Goal: Task Accomplishment & Management: Manage account settings

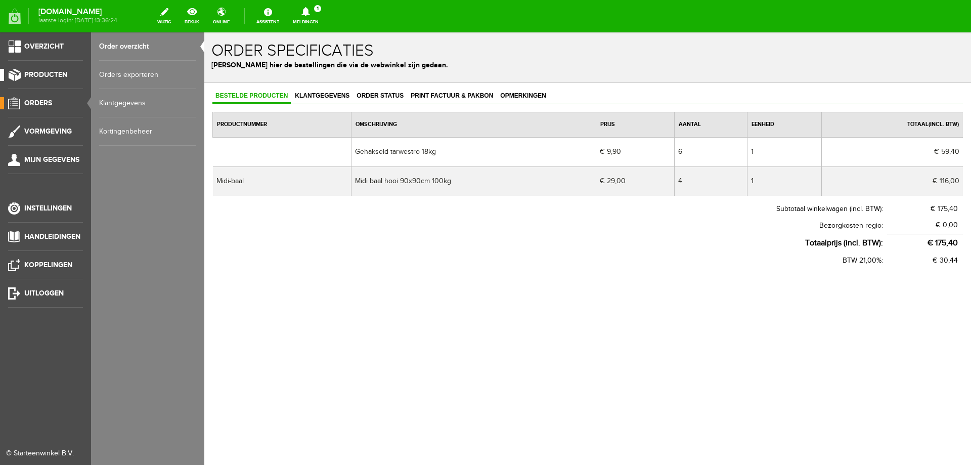
click at [48, 74] on span "Producten" at bounding box center [45, 74] width 43 height 9
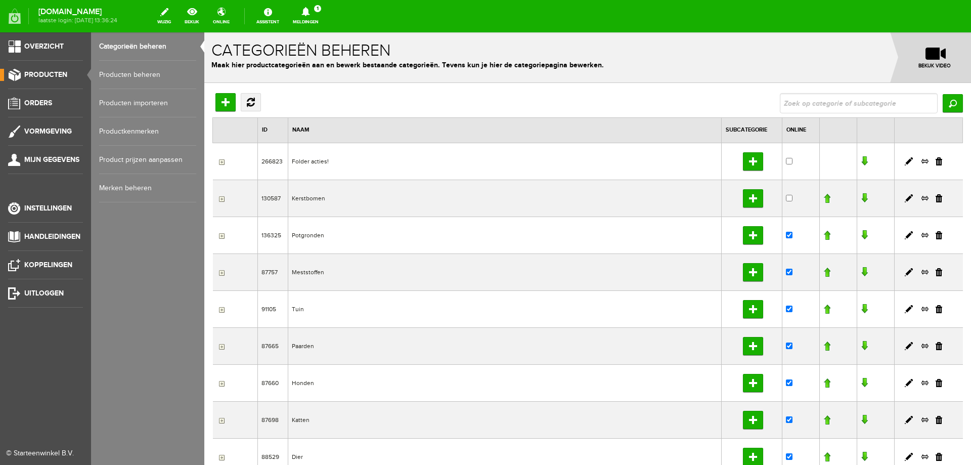
click at [119, 74] on link "Producten beheren" at bounding box center [147, 75] width 97 height 28
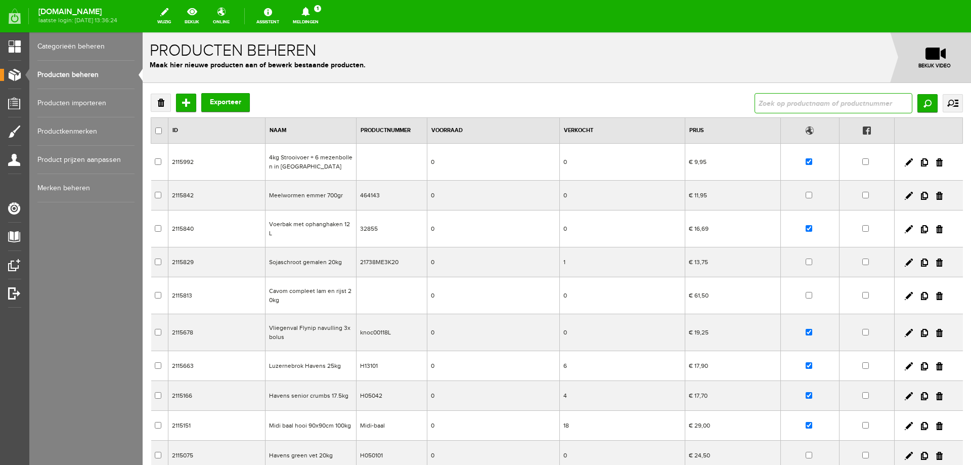
click at [846, 107] on input "text" at bounding box center [833, 103] width 158 height 20
type input "LIKSTEEN"
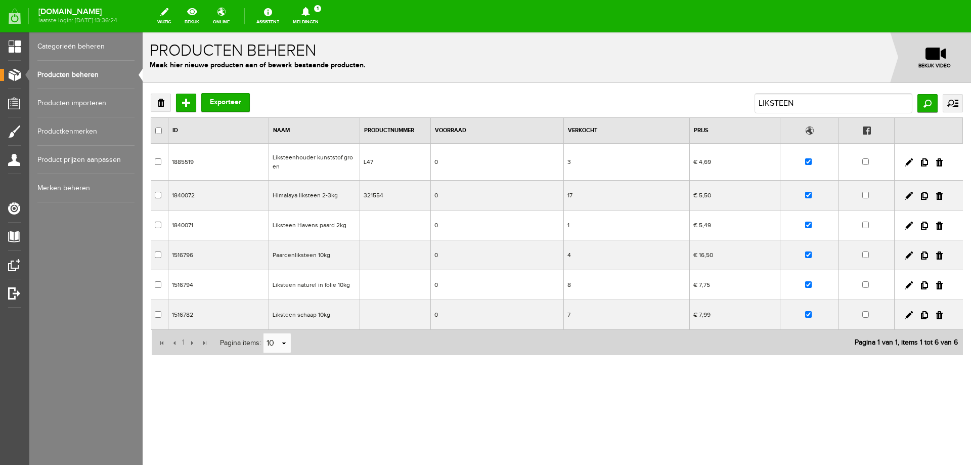
click at [302, 256] on td "Paardenliksteen 10kg" at bounding box center [314, 255] width 91 height 30
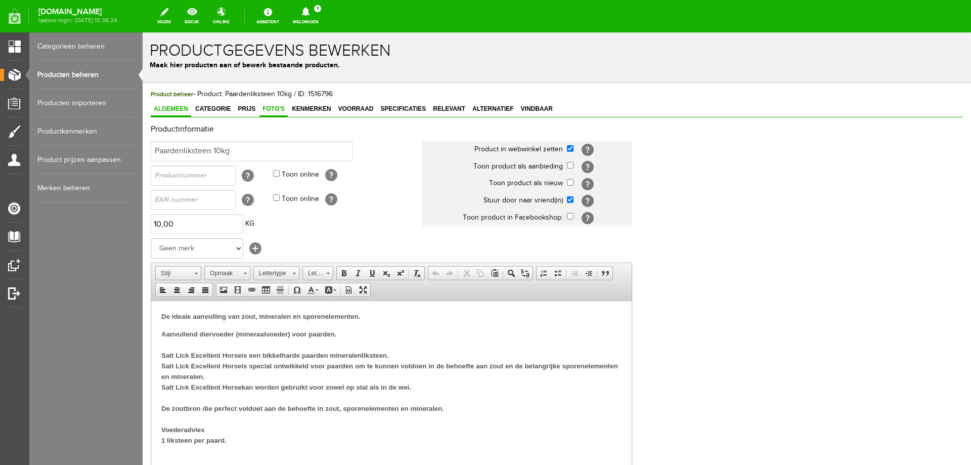
click at [279, 108] on span "Foto's" at bounding box center [273, 108] width 28 height 7
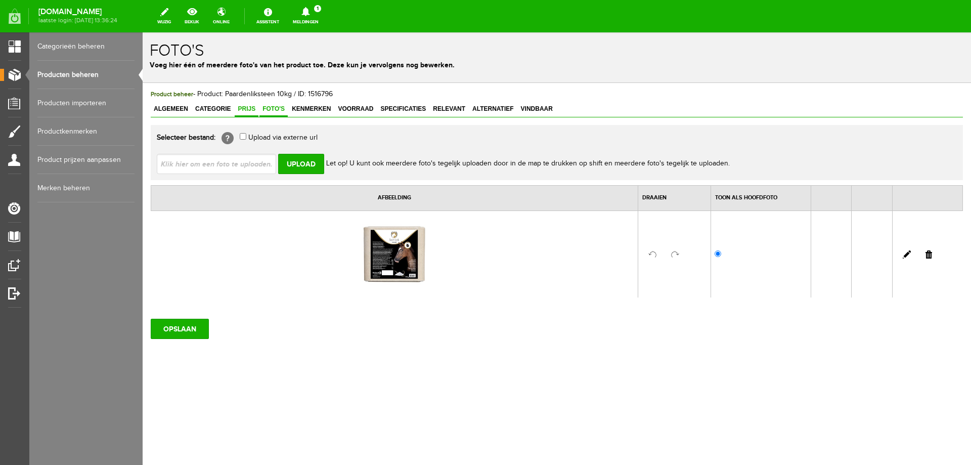
click at [245, 109] on span "Prijs" at bounding box center [247, 108] width 24 height 7
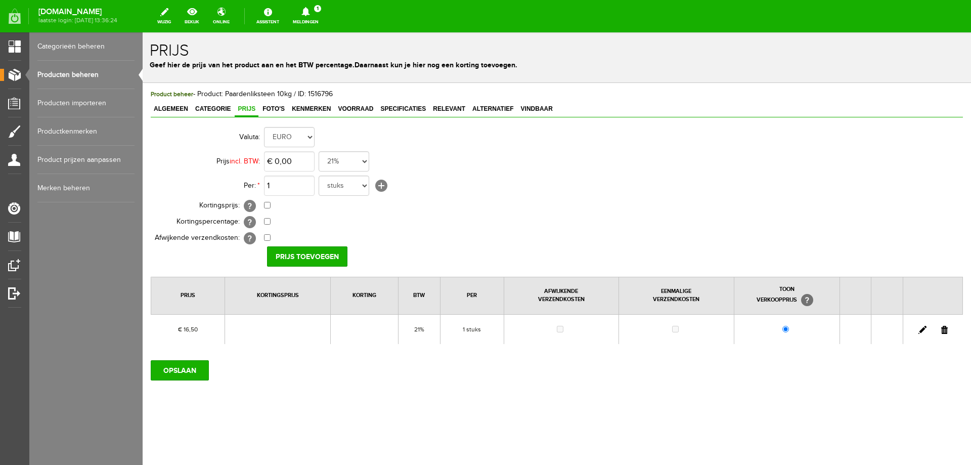
click at [923, 330] on link at bounding box center [922, 330] width 8 height 8
click at [284, 162] on input "16,5" at bounding box center [289, 161] width 51 height 20
type input "€ 12,95"
click at [313, 257] on input "[PERSON_NAME]" at bounding box center [303, 256] width 73 height 20
click at [178, 371] on input "OPSLAAN" at bounding box center [180, 370] width 58 height 20
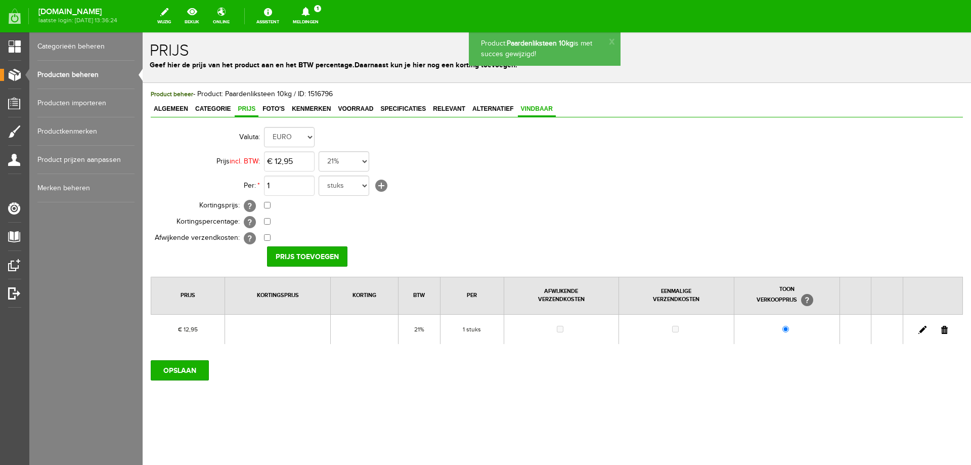
click at [539, 110] on span "Vindbaar" at bounding box center [537, 108] width 38 height 7
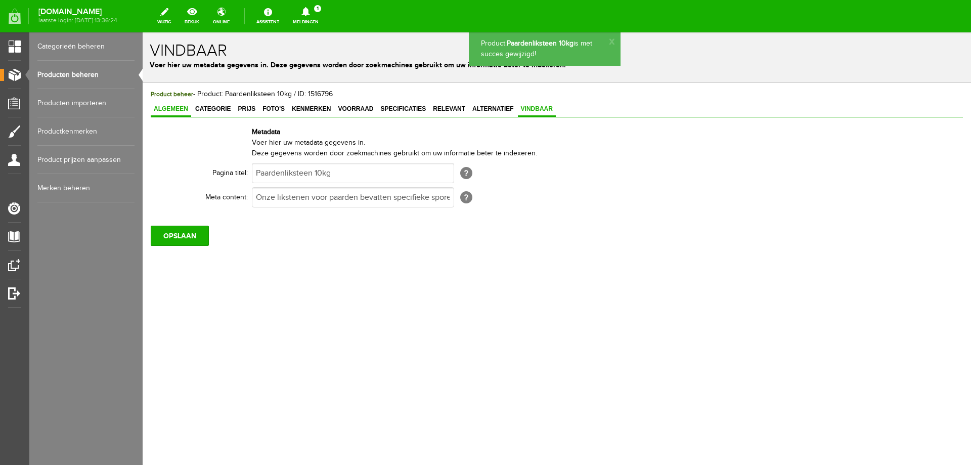
click at [163, 109] on span "Algemeen" at bounding box center [171, 108] width 40 height 7
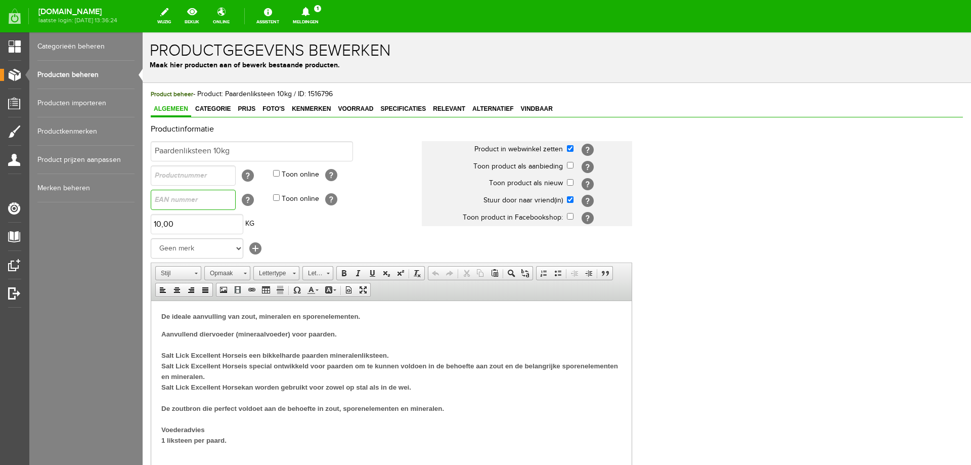
click at [170, 199] on input "text" at bounding box center [193, 200] width 85 height 20
type input "8716759011595"
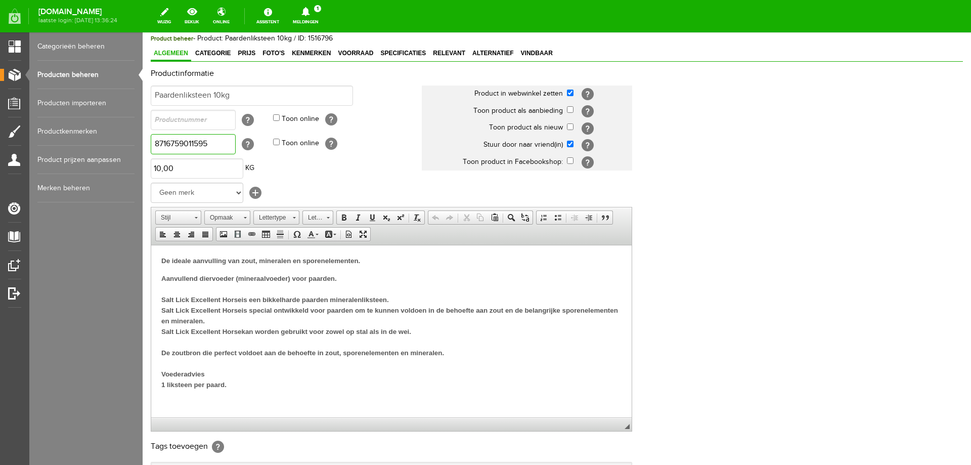
scroll to position [101, 0]
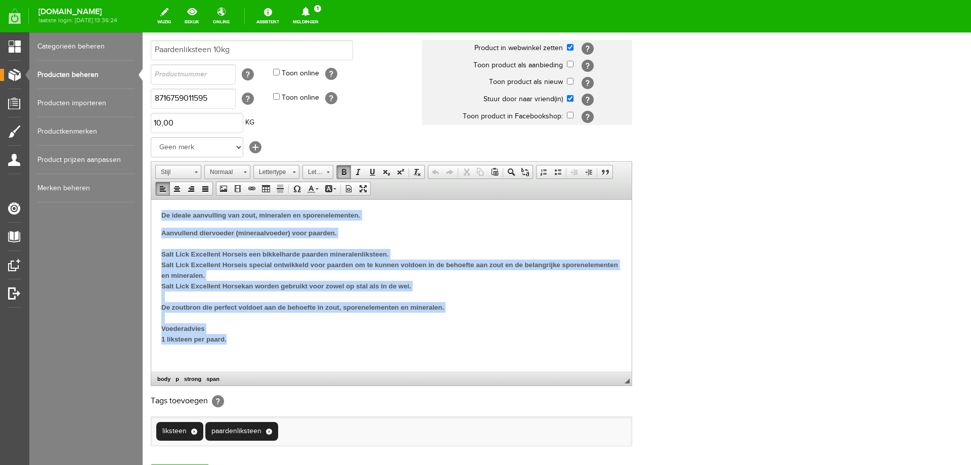
drag, startPoint x: 159, startPoint y: 216, endPoint x: 460, endPoint y: 335, distance: 323.5
click at [460, 335] on html "De ideale aanvulling van zout, mineralen en sporenelementen. Aanvullend diervoe…" at bounding box center [391, 276] width 480 height 155
paste body
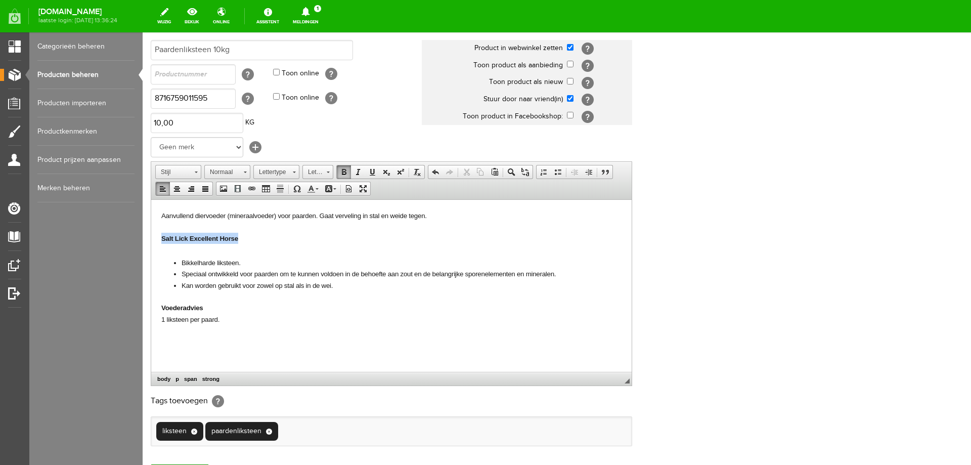
drag, startPoint x: 161, startPoint y: 234, endPoint x: 242, endPoint y: 242, distance: 81.8
click at [242, 242] on html "Aanvullend diervoeder (mineraalvoeder) voor paarden. Gaat verveling in stal en …" at bounding box center [391, 268] width 480 height 138
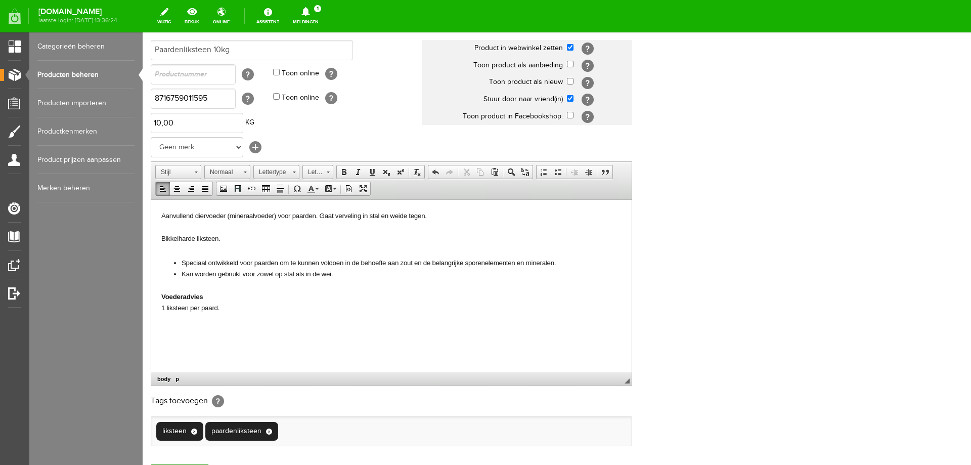
click at [167, 248] on body "Aanvullend diervoeder (mineraalvoeder) voor paarden. Gaat verveling in stal en …" at bounding box center [391, 261] width 460 height 104
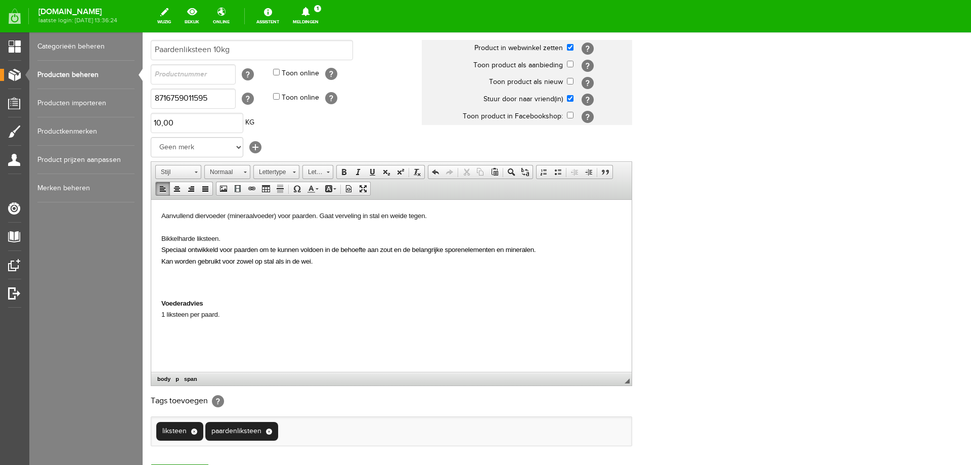
click at [170, 280] on p at bounding box center [391, 284] width 460 height 11
click at [163, 300] on strong "Voederadvies" at bounding box center [182, 303] width 42 height 8
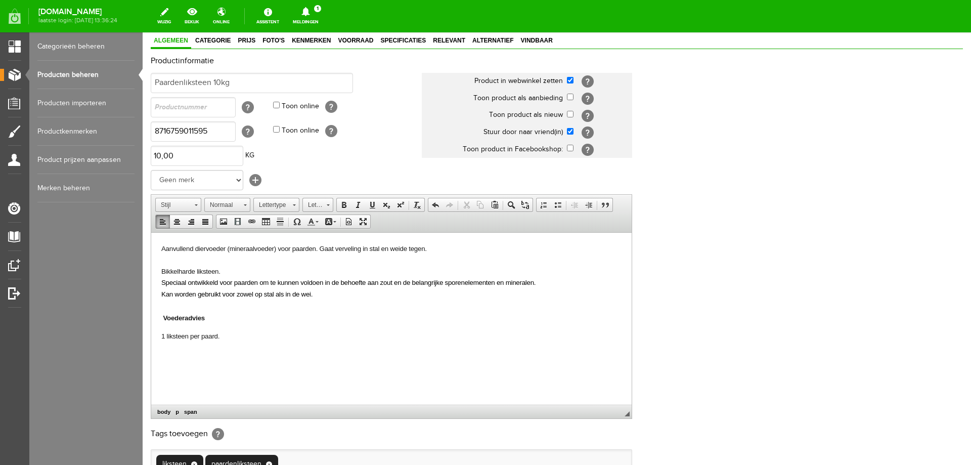
scroll to position [51, 0]
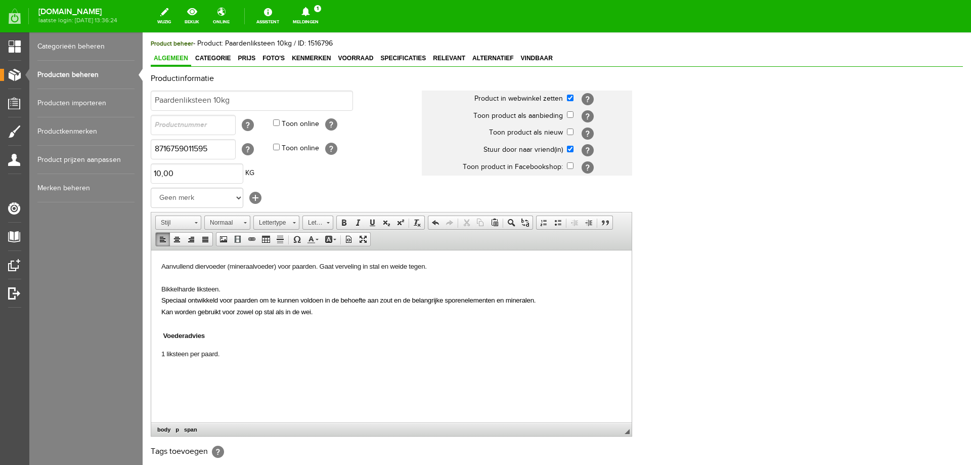
click at [227, 288] on p "Aanvullend diervoeder (mineraalvoeder) voor paarden. Gaat verveling in stal en …" at bounding box center [391, 288] width 460 height 57
click at [159, 278] on html "Aanvullend diervoeder (mineraalvoeder) voor paarden. Gaat verveling in stal en …" at bounding box center [391, 311] width 480 height 122
click at [161, 284] on html "Aanvullend diervoeder (mineraalvoeder) voor paarden. Gaat verveling in stal en …" at bounding box center [391, 311] width 480 height 122
click at [165, 281] on p "Aanvullend diervoeder (mineraalvoeder) voor paarden. Gaat verveling in stal en …" at bounding box center [391, 288] width 460 height 57
click at [321, 266] on span "Aanvullend diervoeder (mineraalvoeder) voor paarden. Gaat verveling in stal en …" at bounding box center [293, 266] width 265 height 8
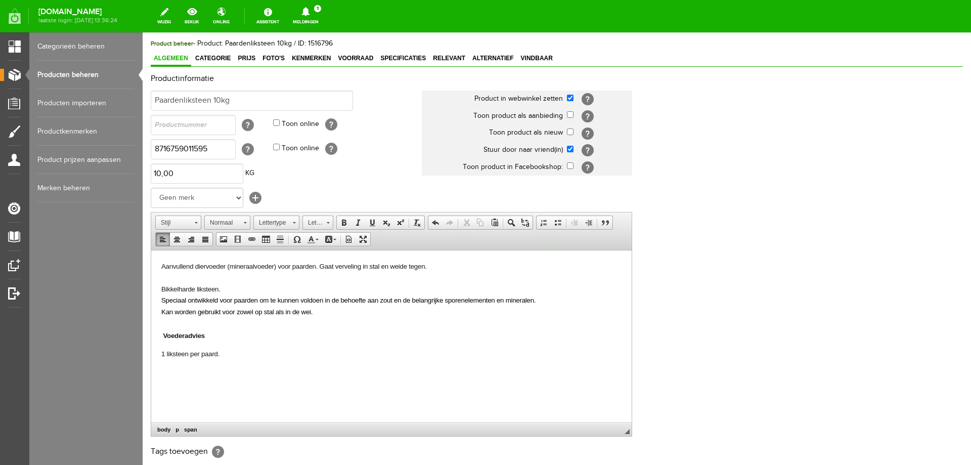
click at [162, 287] on span "Bikkelharde liksteen." at bounding box center [190, 289] width 59 height 8
click at [233, 289] on p "Aanvullend diervoeder (mineraalvoeder) voor paarden. Gaat verveling in stal en …" at bounding box center [391, 288] width 460 height 57
drag, startPoint x: 161, startPoint y: 263, endPoint x: 443, endPoint y: 269, distance: 281.7
click at [443, 269] on p "Aanvullend diervoeder (mineraalvoeder) voor paarden. Gaat verveling in stal en …" at bounding box center [391, 288] width 460 height 57
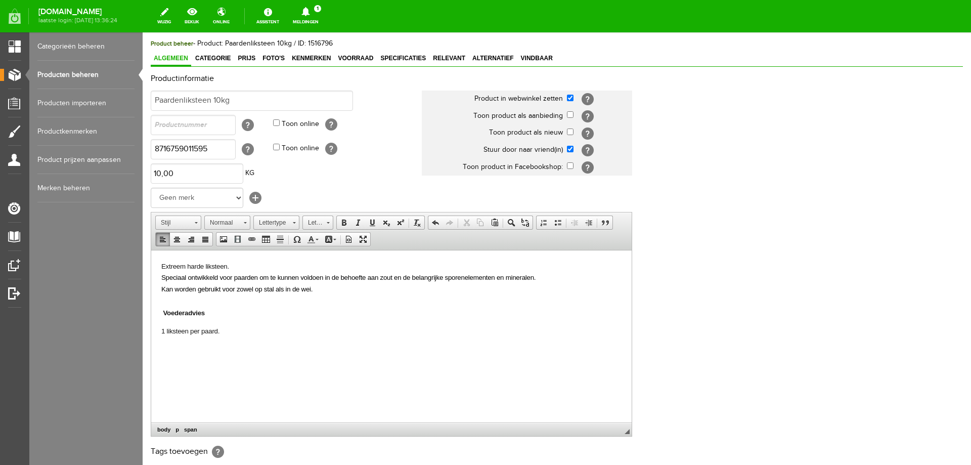
click at [315, 292] on p "Extreem harde liksteen. Speciaal ontwikkeld voor paarden om te kunnen voldoen i…" at bounding box center [391, 277] width 460 height 34
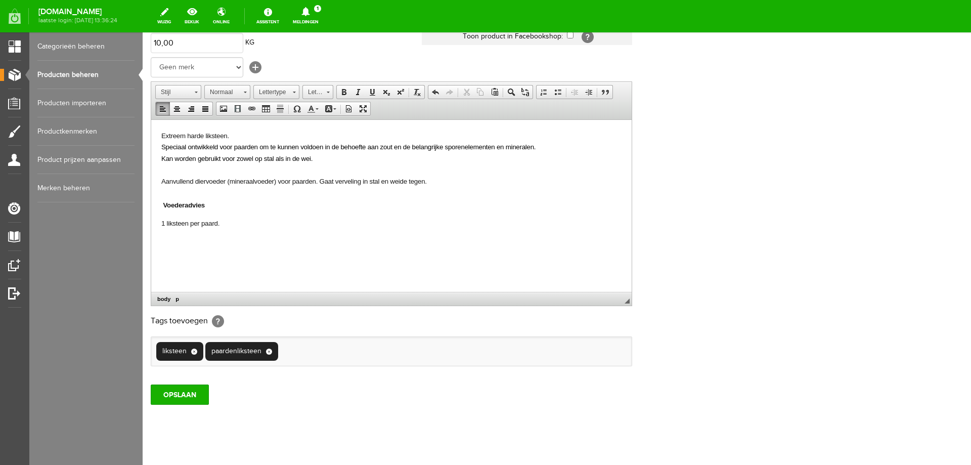
scroll to position [196, 0]
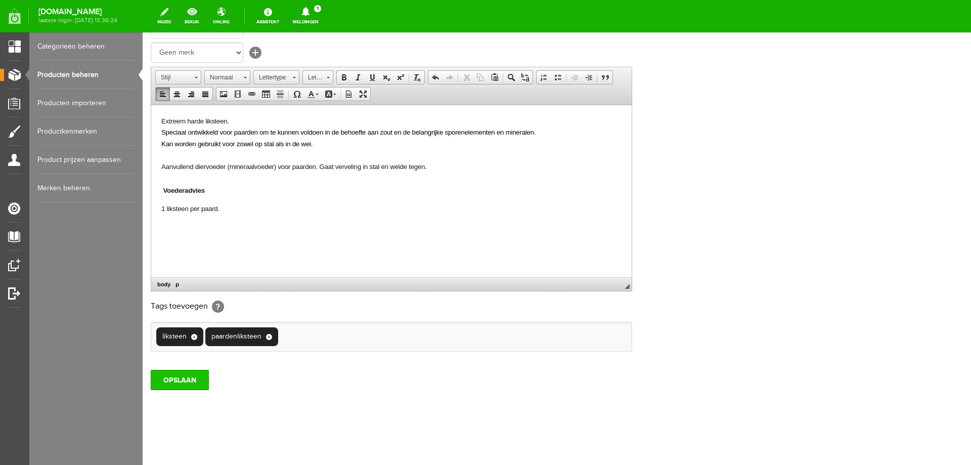
click at [184, 379] on input "OPSLAAN" at bounding box center [180, 380] width 58 height 20
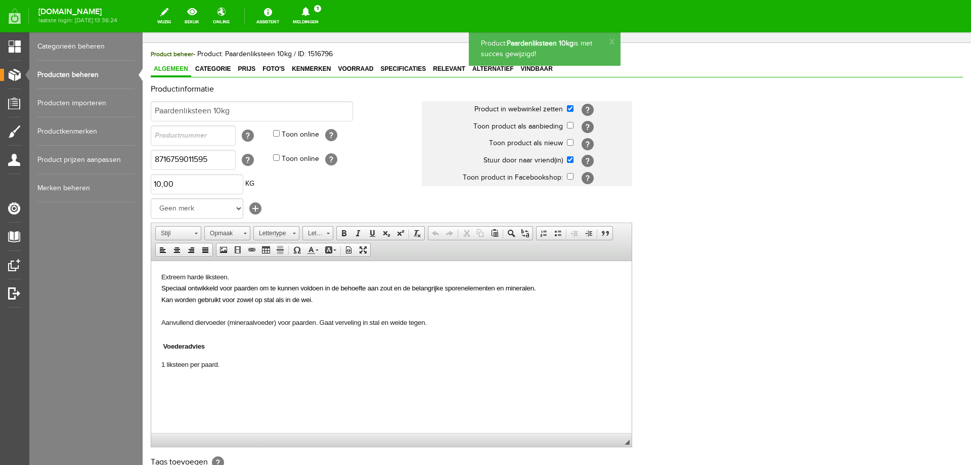
scroll to position [0, 0]
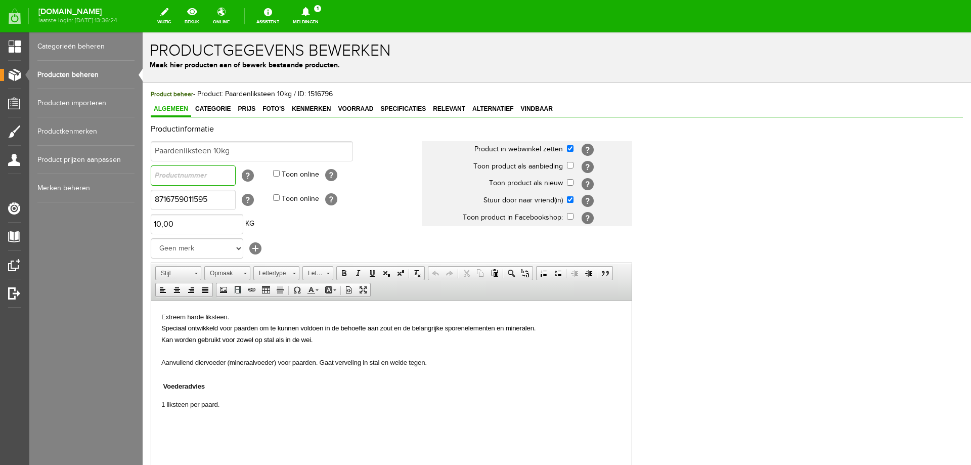
click at [185, 176] on input "text" at bounding box center [193, 175] width 85 height 20
paste input "LIKS0009"
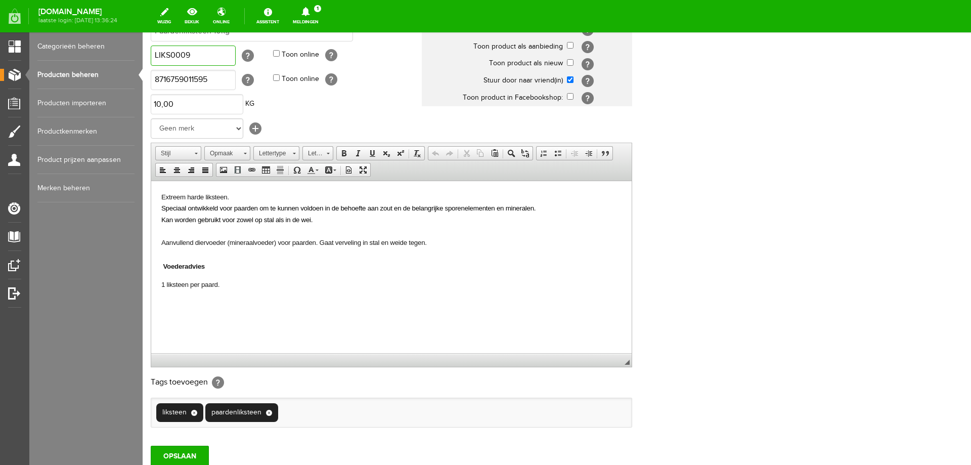
scroll to position [196, 0]
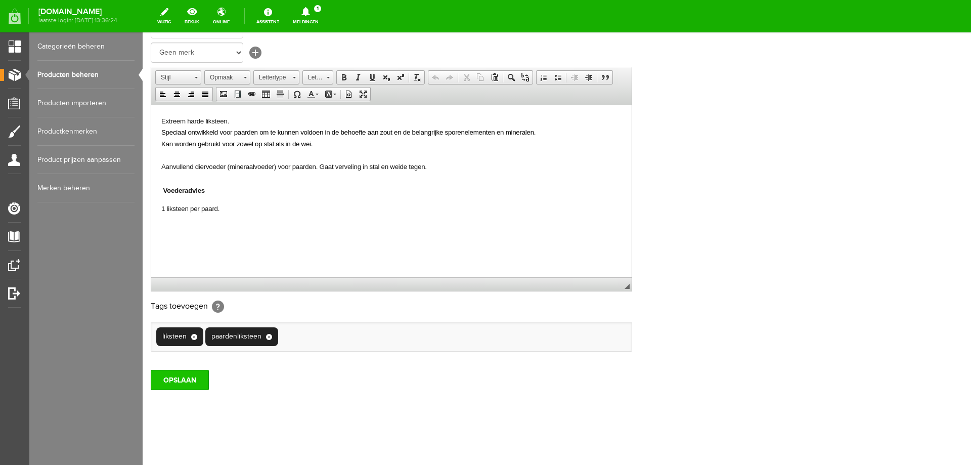
type input "LIKS0009"
click at [192, 381] on input "OPSLAAN" at bounding box center [180, 380] width 58 height 20
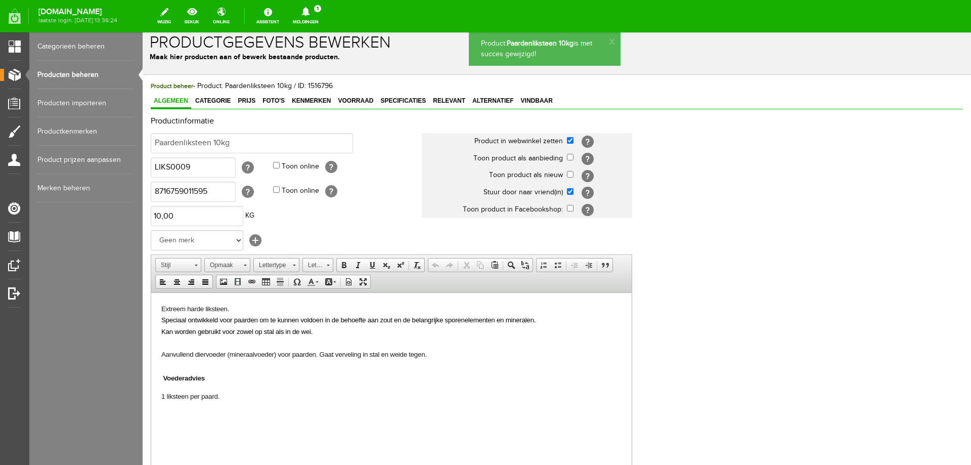
scroll to position [0, 0]
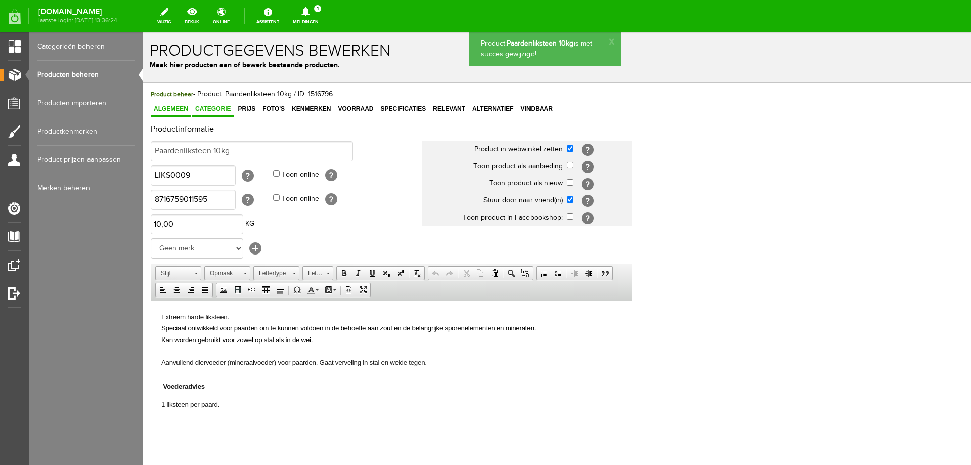
click at [212, 110] on span "Categorie" at bounding box center [212, 108] width 41 height 7
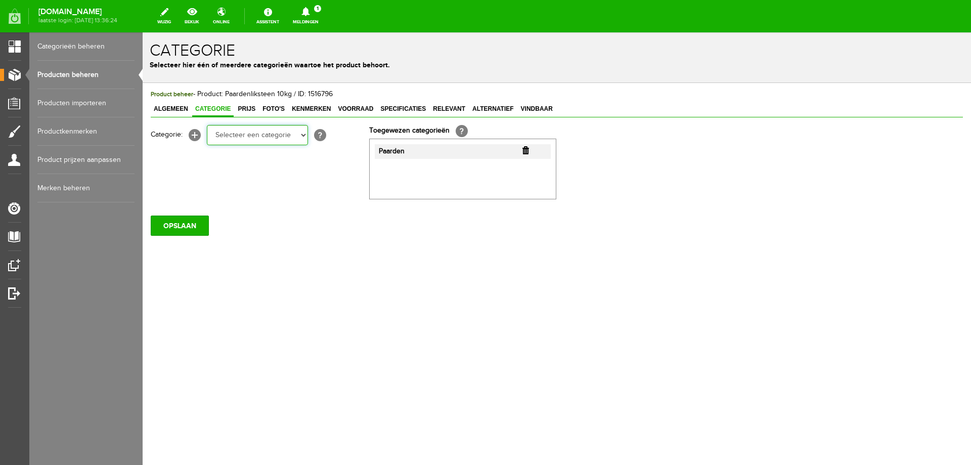
click at [304, 136] on select "Selecteer een categorie Folder acties! Kerstbomen Potgronden Meststoffen Organi…" at bounding box center [257, 135] width 101 height 20
select select "235153"
click at [207, 125] on select "Selecteer een categorie Folder acties! Kerstbomen Potgronden Meststoffen Organi…" at bounding box center [257, 135] width 101 height 20
click at [175, 225] on input "OPSLAAN" at bounding box center [180, 225] width 58 height 20
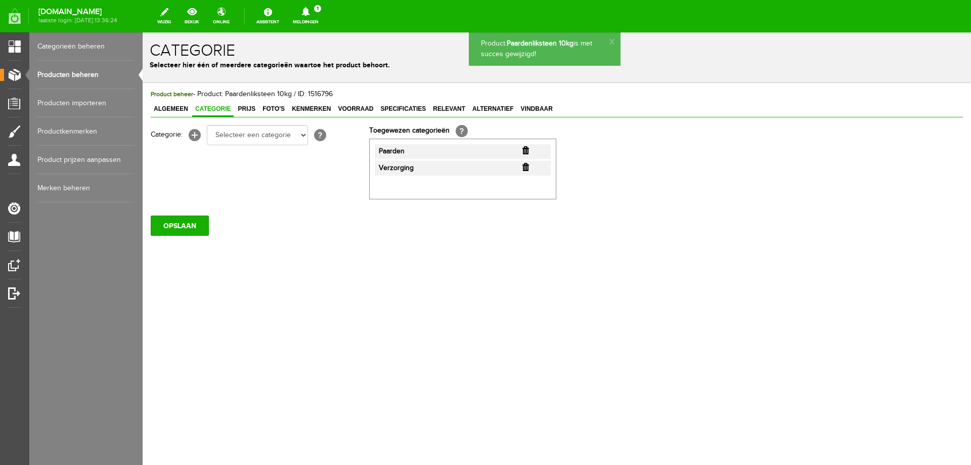
click at [324, 18] on link "Meldingen 1 Nieuwe orders Er is een nieuwe order( #2569 ) geplaatst door [PERSO…" at bounding box center [306, 16] width 38 height 22
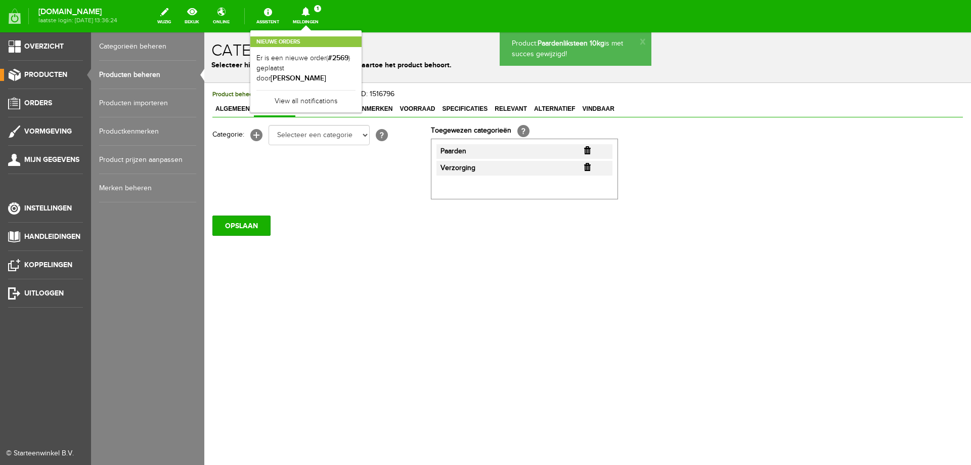
click at [121, 75] on link "Producten beheren" at bounding box center [147, 75] width 97 height 28
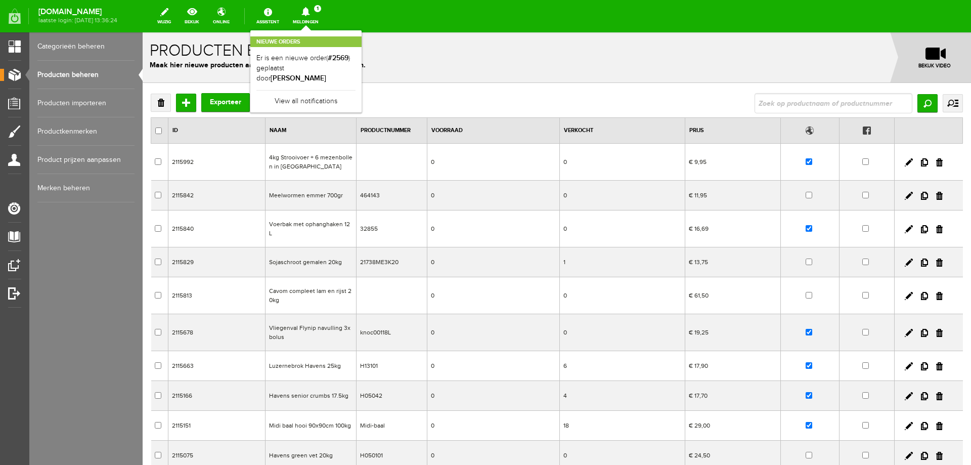
click at [806, 195] on input "checkbox" at bounding box center [809, 195] width 7 height 7
checkbox input "true"
click at [315, 200] on td "Meelwormen emmer 700gr" at bounding box center [310, 196] width 91 height 30
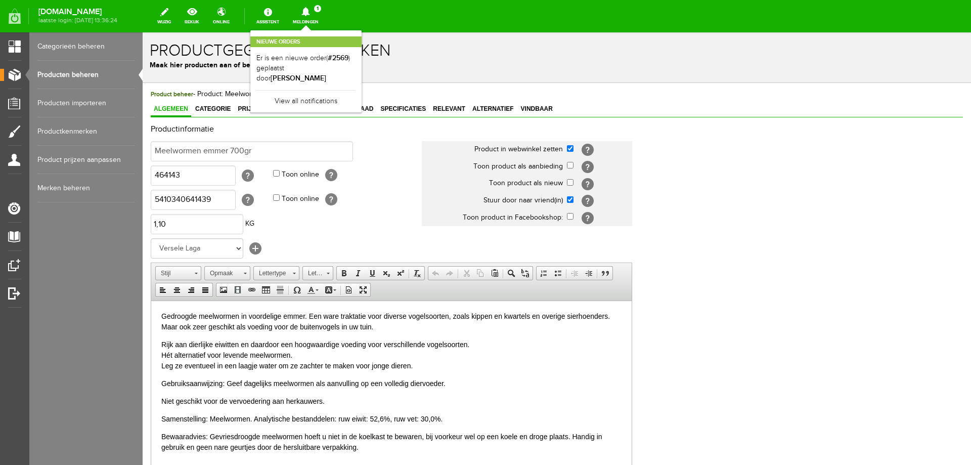
click at [449, 54] on h1 "Productgegevens bewerken" at bounding box center [557, 51] width 814 height 18
click at [319, 9] on icon at bounding box center [306, 11] width 26 height 9
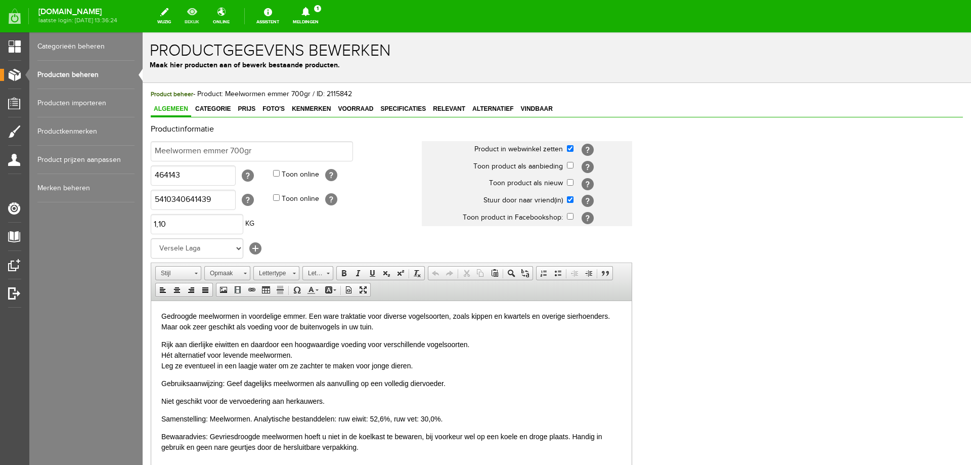
click at [205, 17] on link "bekijk" at bounding box center [192, 16] width 27 height 22
click at [74, 80] on link "Producten beheren" at bounding box center [85, 75] width 97 height 28
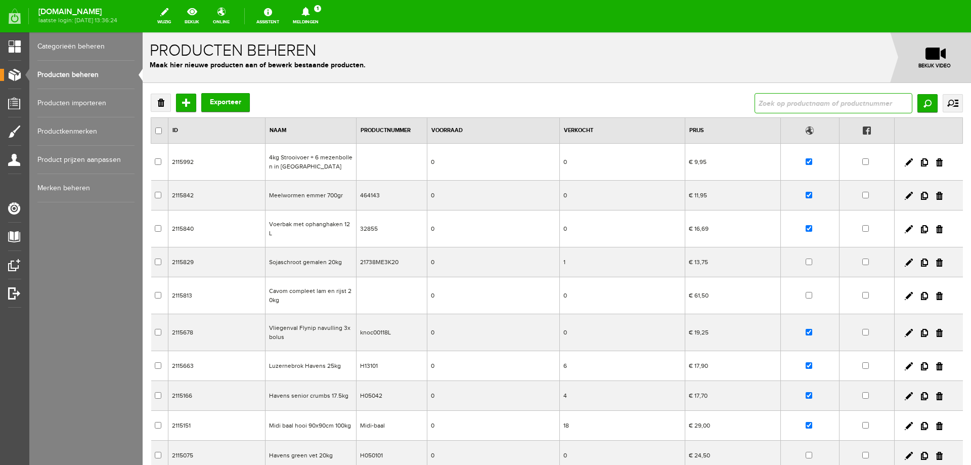
click at [852, 108] on input "text" at bounding box center [833, 103] width 158 height 20
type input "seasons"
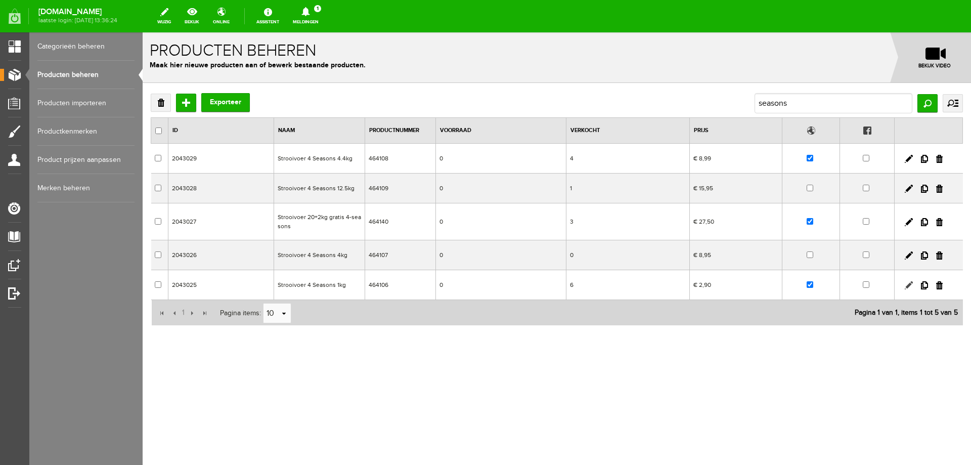
click at [908, 285] on link at bounding box center [909, 285] width 8 height 8
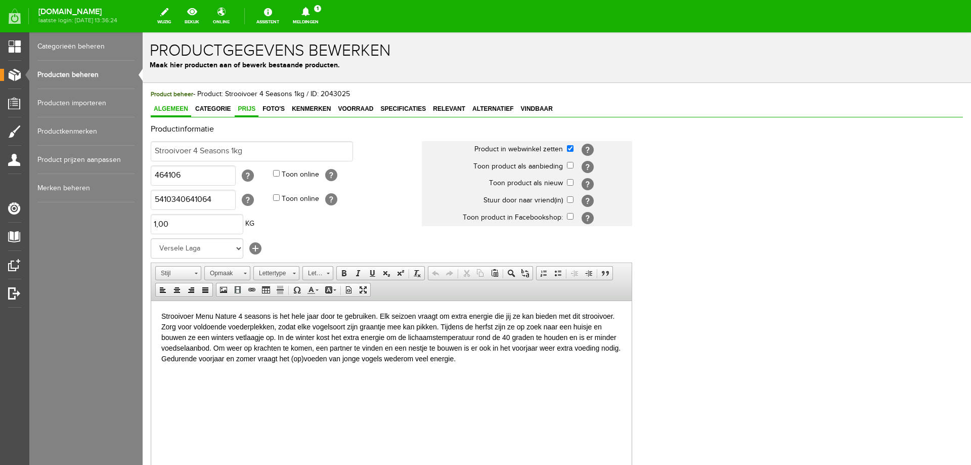
click at [239, 108] on span "Prijs" at bounding box center [247, 108] width 24 height 7
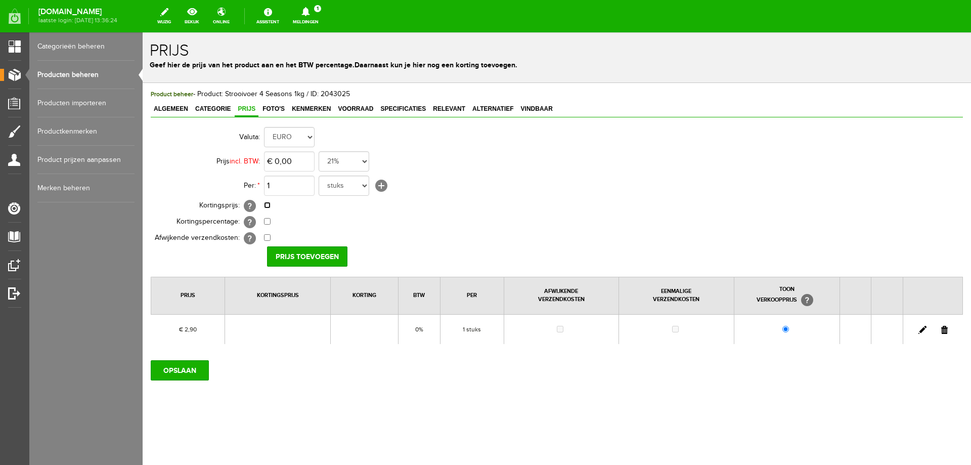
click at [269, 206] on input "checkbox" at bounding box center [267, 205] width 7 height 7
checkbox input "true"
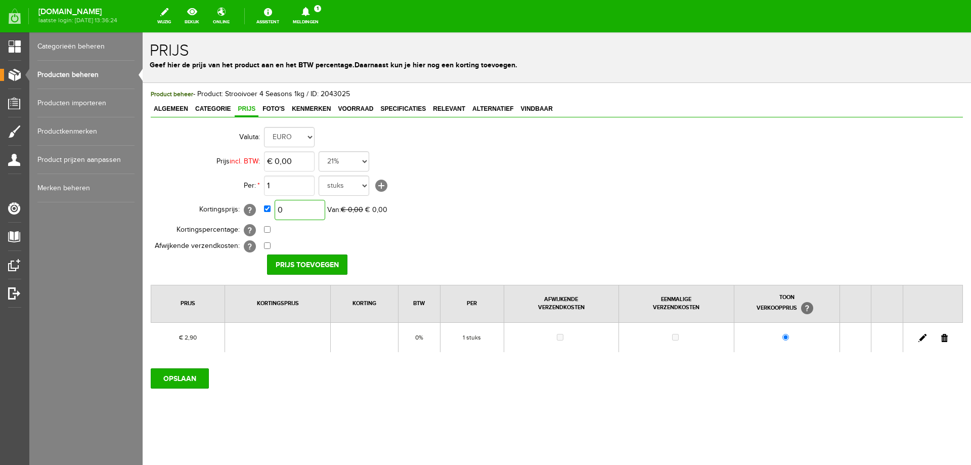
click at [291, 208] on input "0" at bounding box center [300, 210] width 51 height 20
type input "2,50"
type input "0"
type input "€ 2,50"
click at [294, 163] on input "0" at bounding box center [289, 161] width 51 height 20
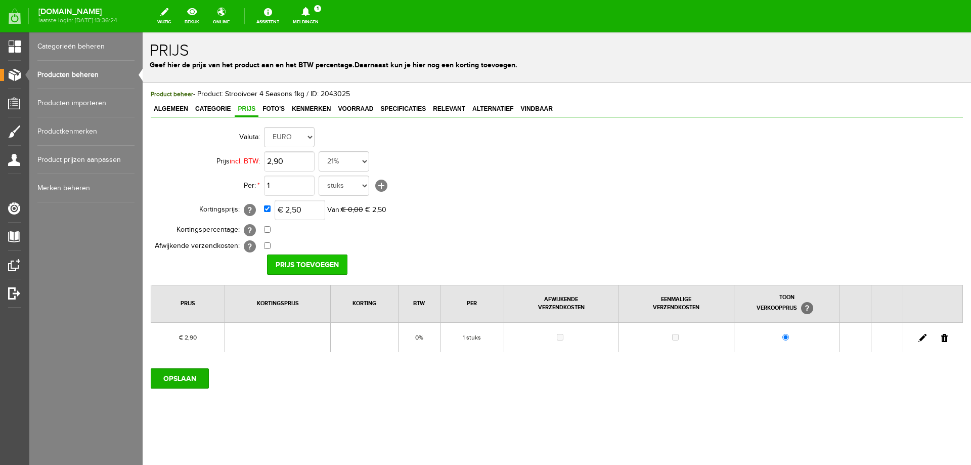
type input "€ 2,90"
click at [320, 263] on input "Prijs toevoegen" at bounding box center [307, 264] width 80 height 20
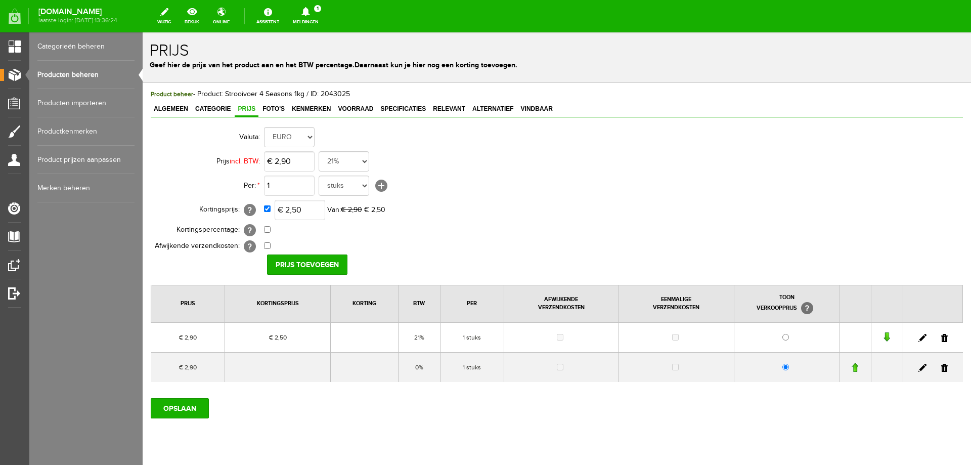
drag, startPoint x: 937, startPoint y: 369, endPoint x: 651, endPoint y: 64, distance: 418.2
click at [941, 369] on link at bounding box center [944, 368] width 7 height 8
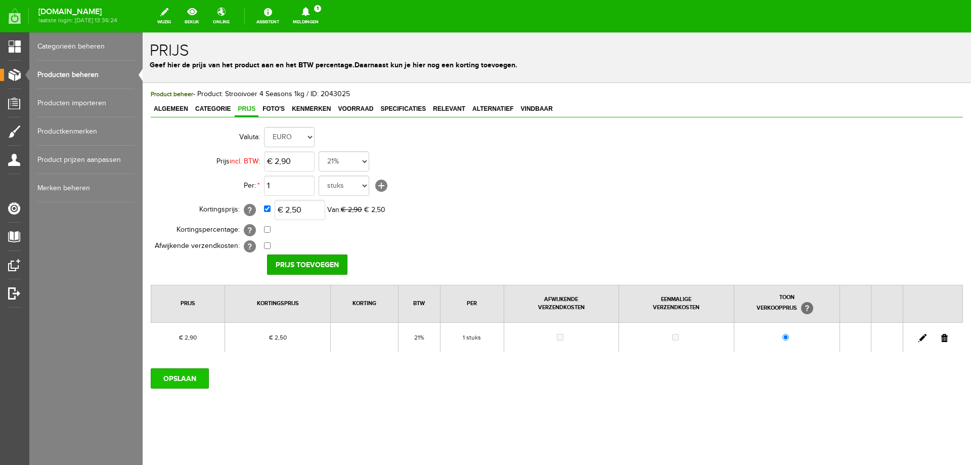
click at [191, 379] on input "OPSLAAN" at bounding box center [180, 378] width 58 height 20
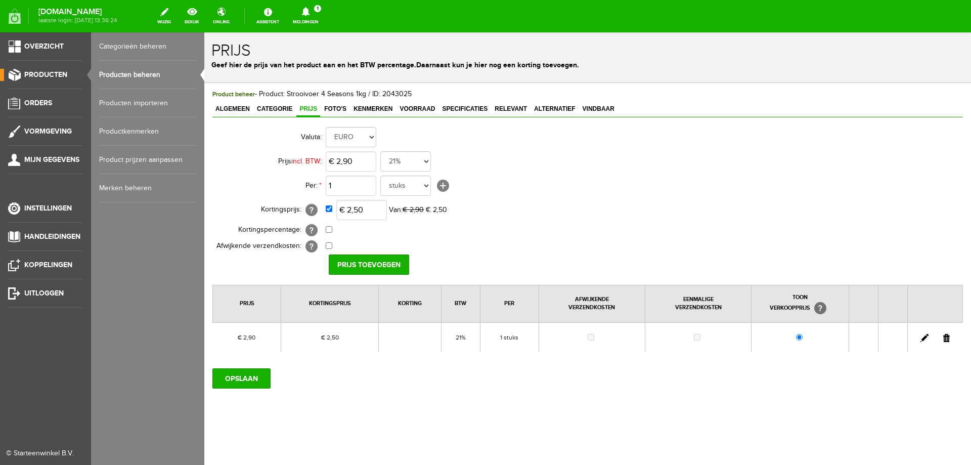
drag, startPoint x: 34, startPoint y: 84, endPoint x: 47, endPoint y: 76, distance: 14.6
click at [38, 83] on li "Producten" at bounding box center [45, 79] width 75 height 20
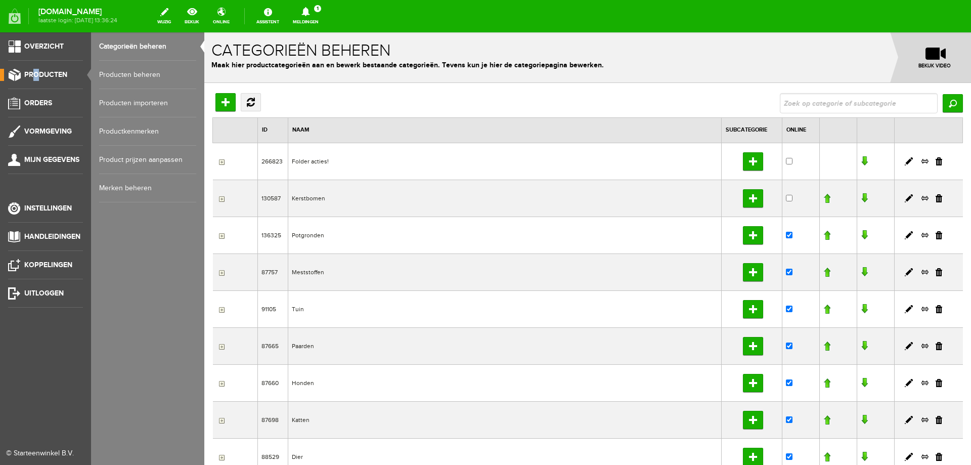
click at [47, 75] on span "Producten" at bounding box center [45, 74] width 43 height 9
click at [154, 81] on link "Producten beheren" at bounding box center [147, 75] width 97 height 28
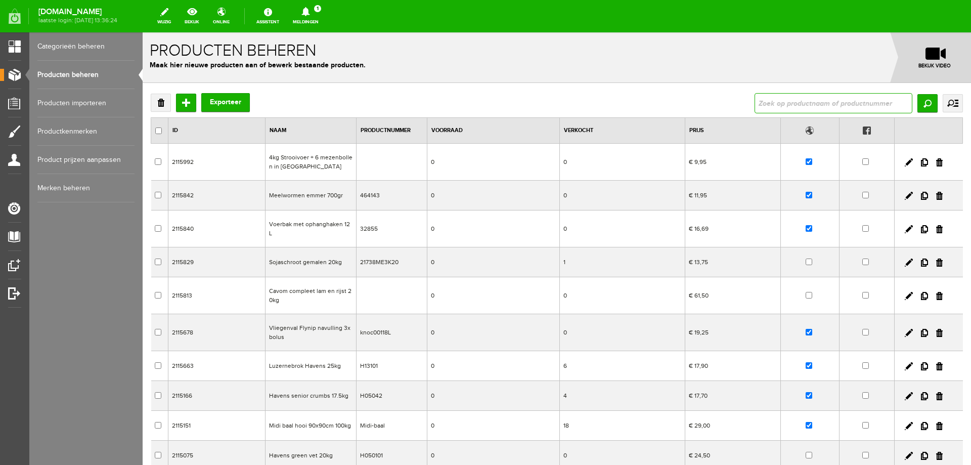
click at [754, 103] on input "text" at bounding box center [833, 103] width 158 height 20
type input "seasons"
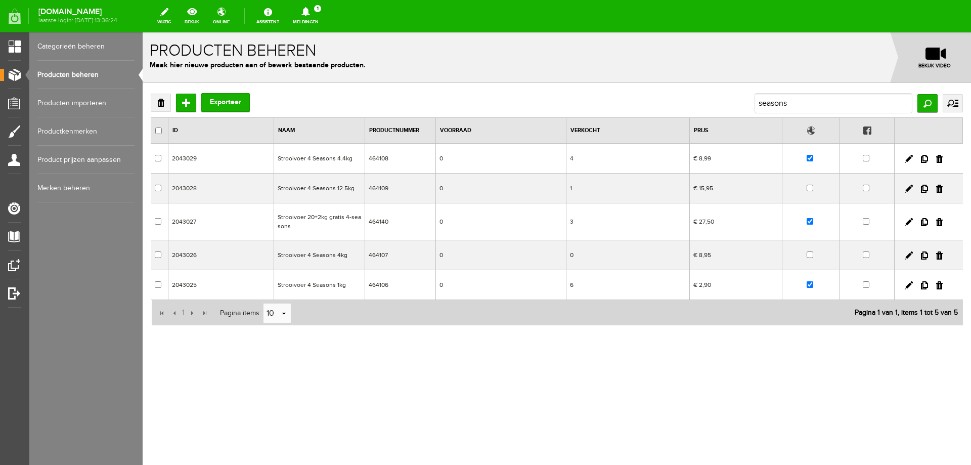
click at [310, 221] on td "Strooivoer 20+2kg gratis 4-seasons" at bounding box center [319, 221] width 91 height 37
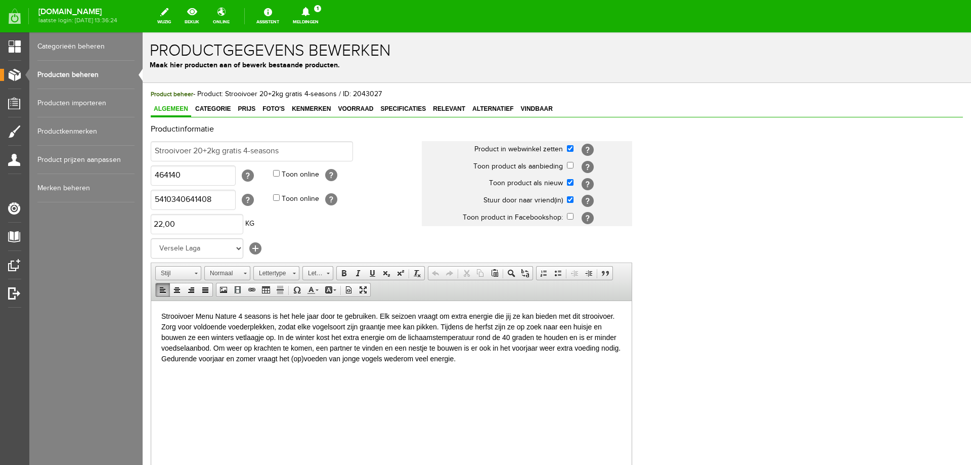
click at [162, 317] on p "Strooivoer Menu Nature 4 seasons is het hele jaar door te gebruiken. Elk seizoe…" at bounding box center [391, 336] width 460 height 53
click at [432, 318] on p "Grootverpakking strooivoer Menu Nature 4 seasons is het hele jaar door te gebru…" at bounding box center [391, 336] width 460 height 53
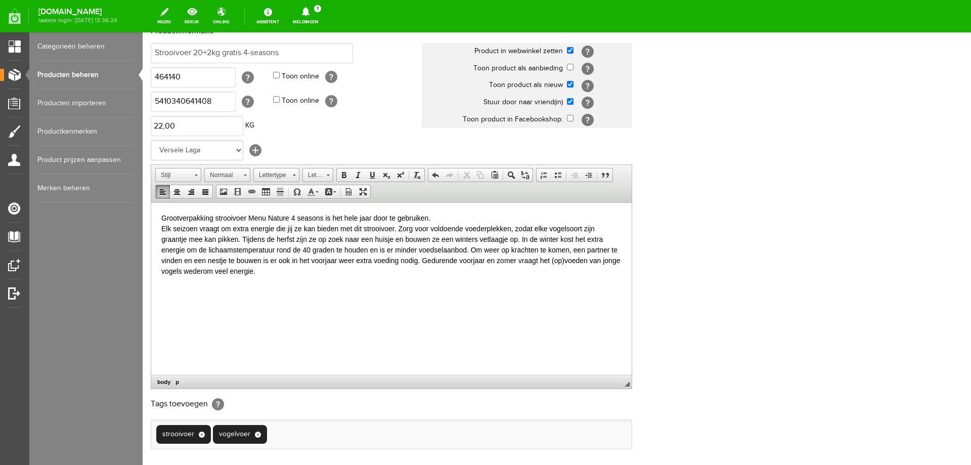
scroll to position [196, 0]
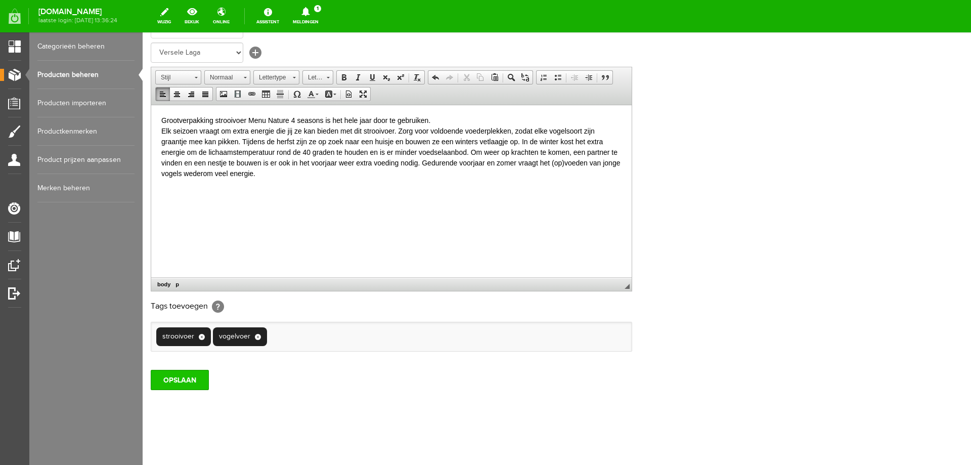
click at [194, 377] on input "OPSLAAN" at bounding box center [180, 380] width 58 height 20
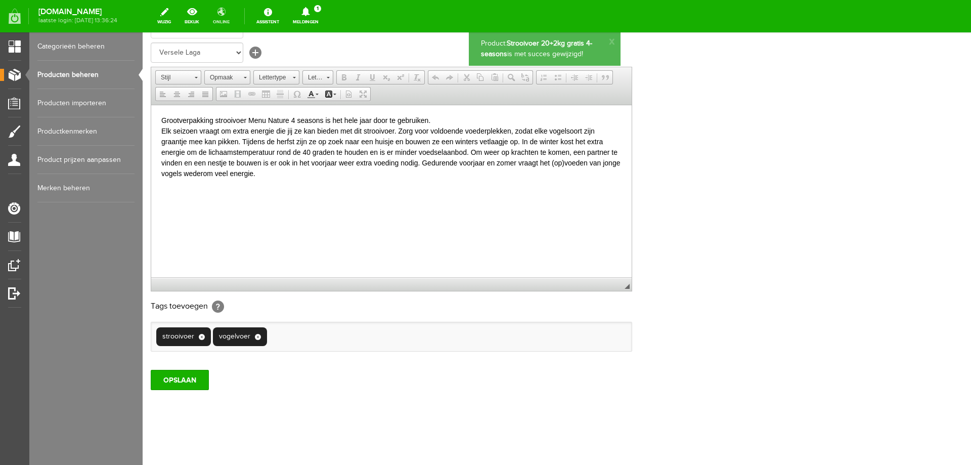
scroll to position [0, 0]
